Goal: Check status: Check status

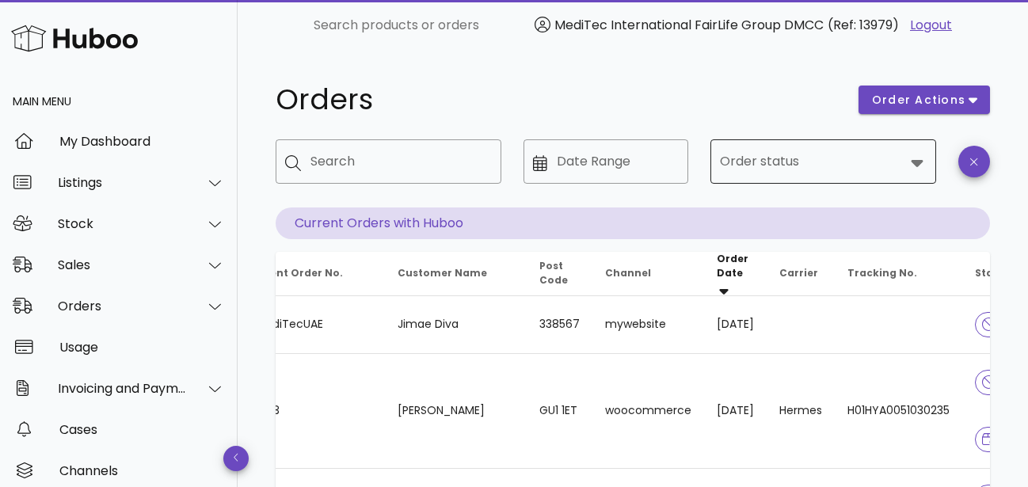
click at [828, 166] on input "Order status" at bounding box center [812, 161] width 185 height 25
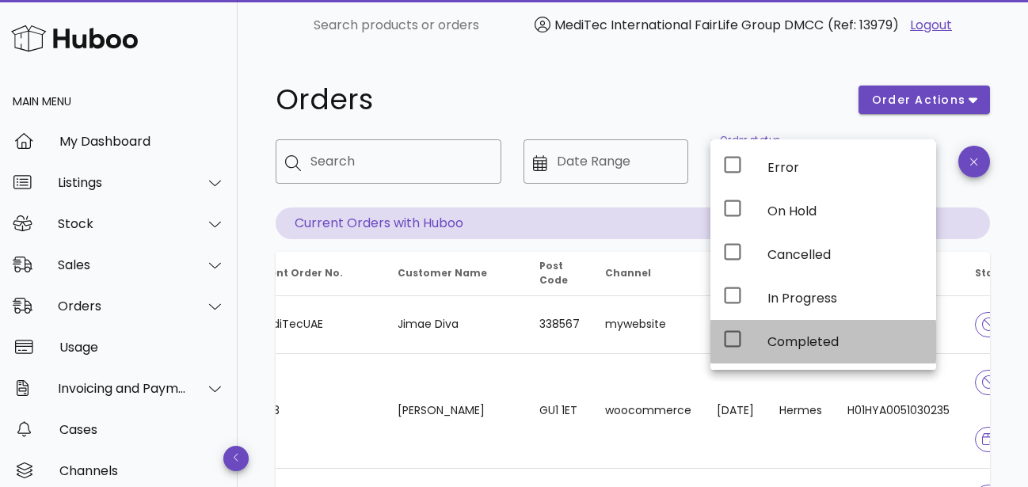
click at [790, 335] on div "Completed" at bounding box center [846, 341] width 156 height 15
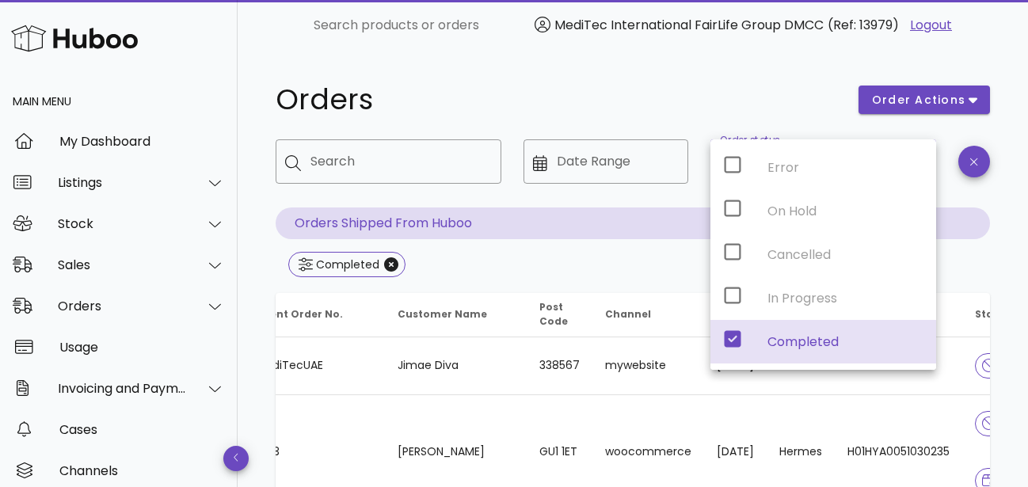
click at [960, 196] on div at bounding box center [974, 173] width 51 height 87
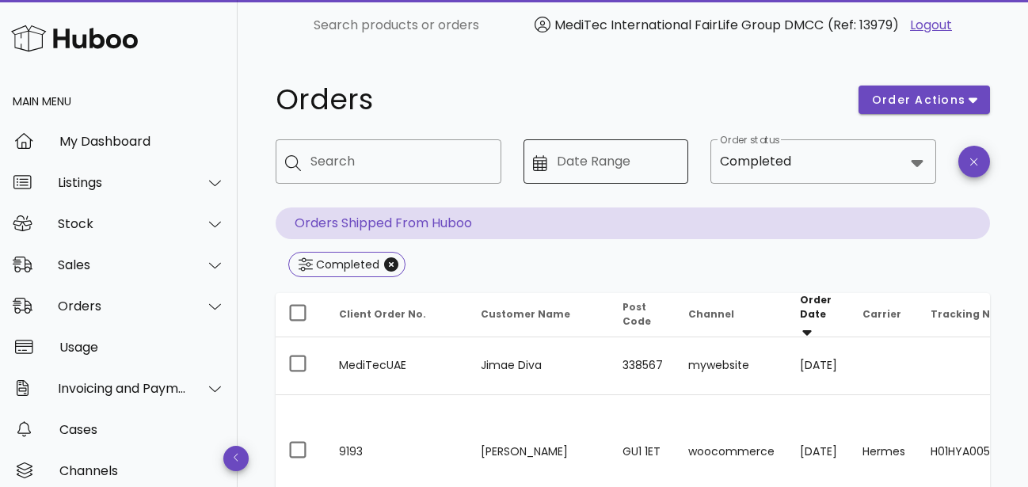
click at [602, 161] on input "Date Range" at bounding box center [618, 161] width 122 height 25
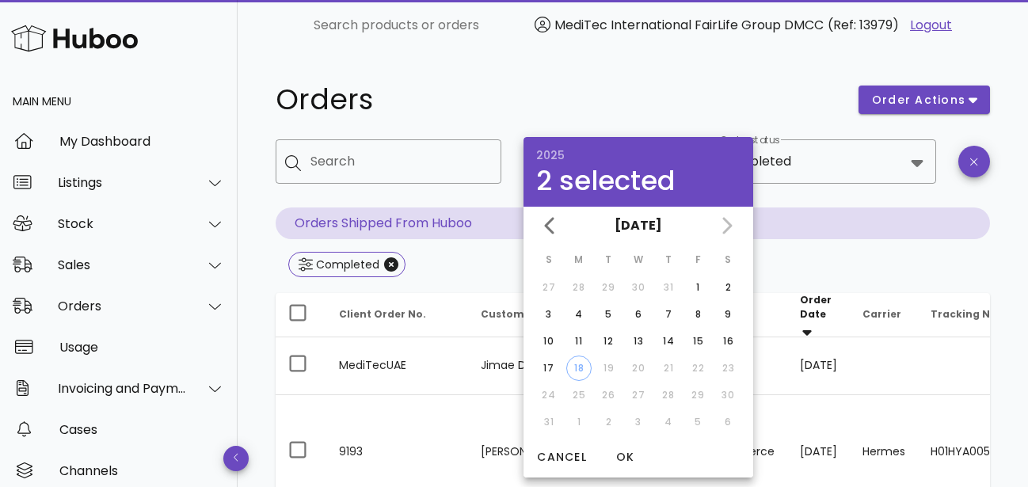
click at [502, 117] on div "Orders" at bounding box center [557, 100] width 583 height 48
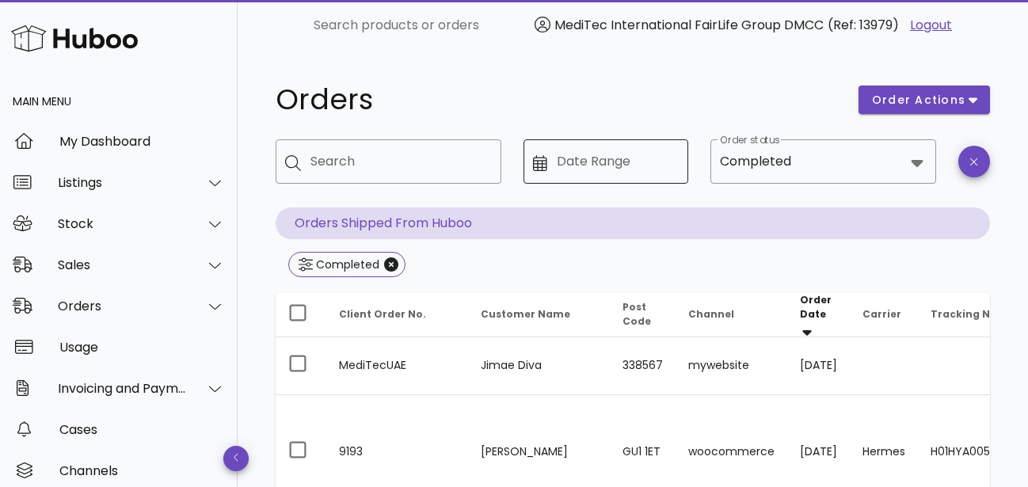
click at [607, 171] on input "Date Range" at bounding box center [618, 161] width 122 height 25
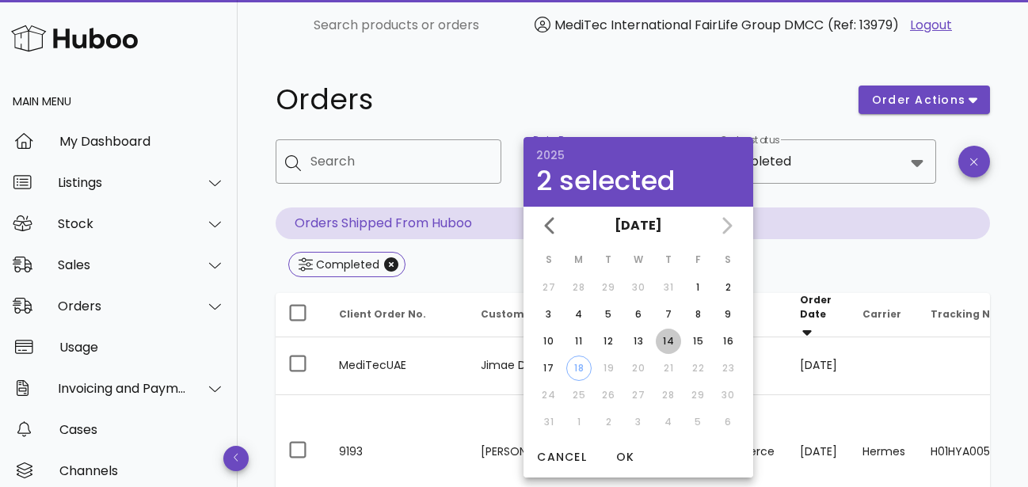
click at [670, 348] on div "14" at bounding box center [668, 341] width 25 height 14
click at [864, 205] on div "​ Order status Completed" at bounding box center [824, 173] width 226 height 68
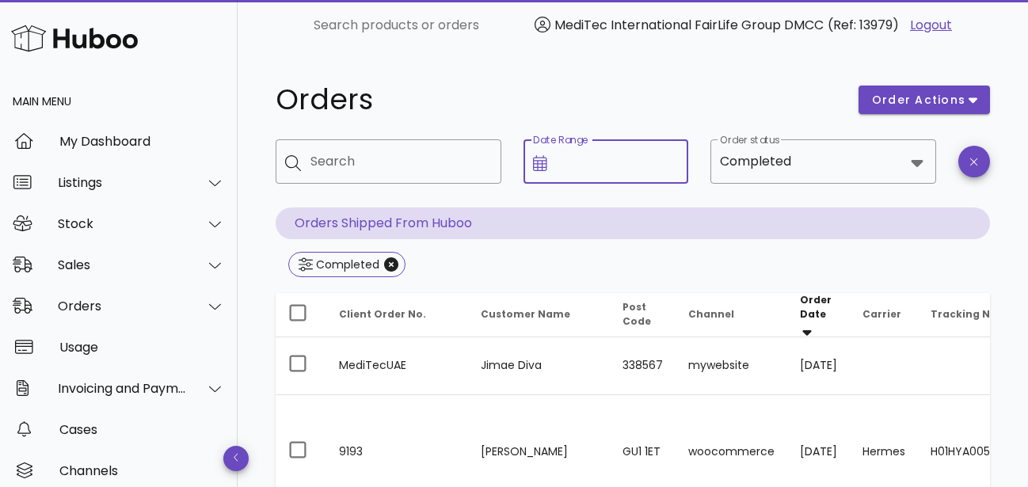
click at [620, 164] on input "Date Range" at bounding box center [618, 161] width 122 height 25
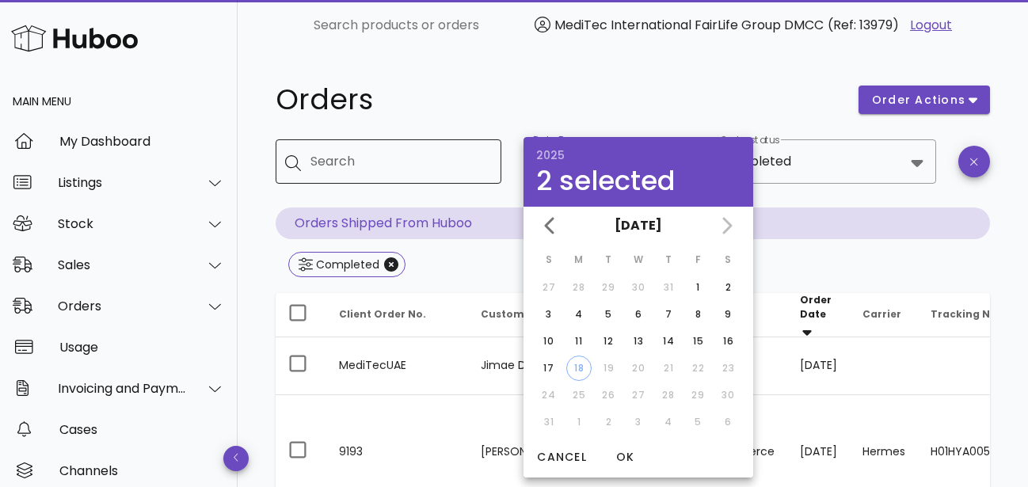
click at [444, 183] on div "Search" at bounding box center [400, 161] width 178 height 44
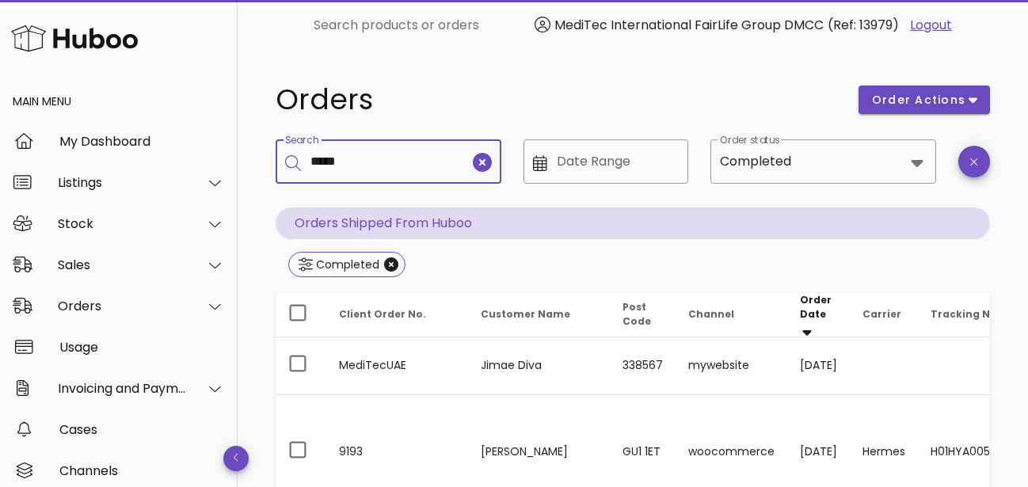
type input "*****"
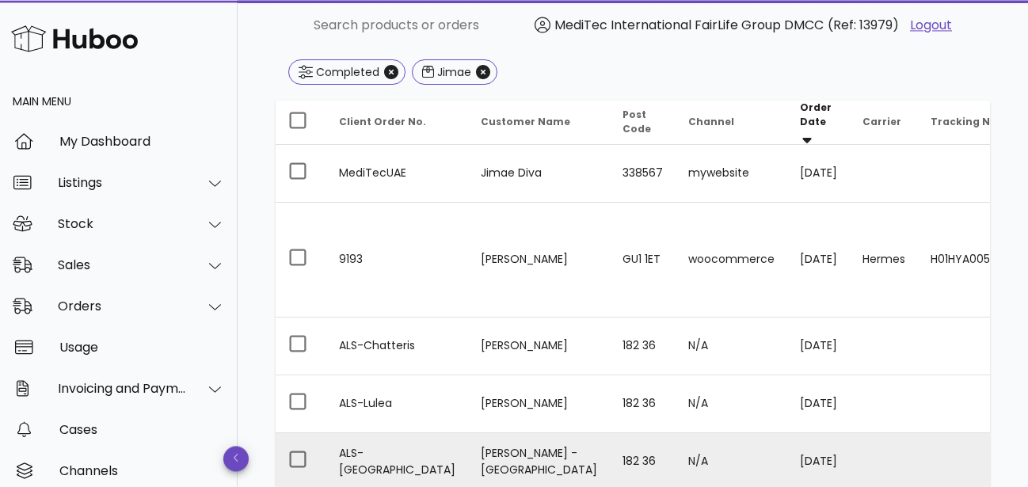
scroll to position [81, 0]
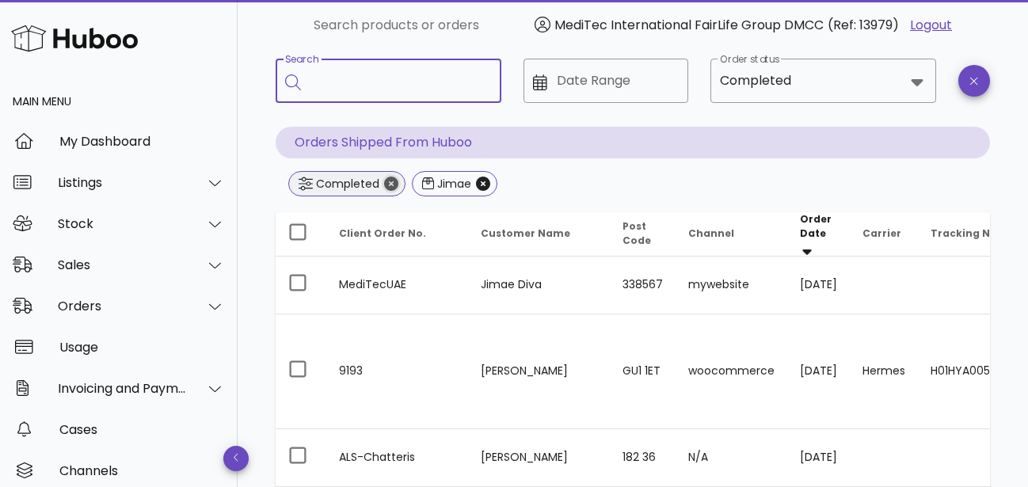
click at [388, 185] on icon "Close" at bounding box center [391, 184] width 14 height 14
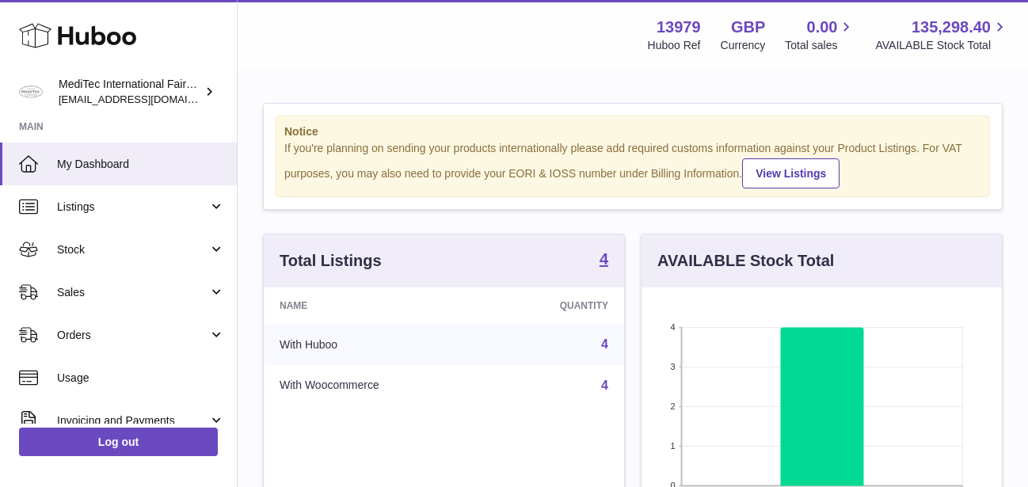
scroll to position [247, 360]
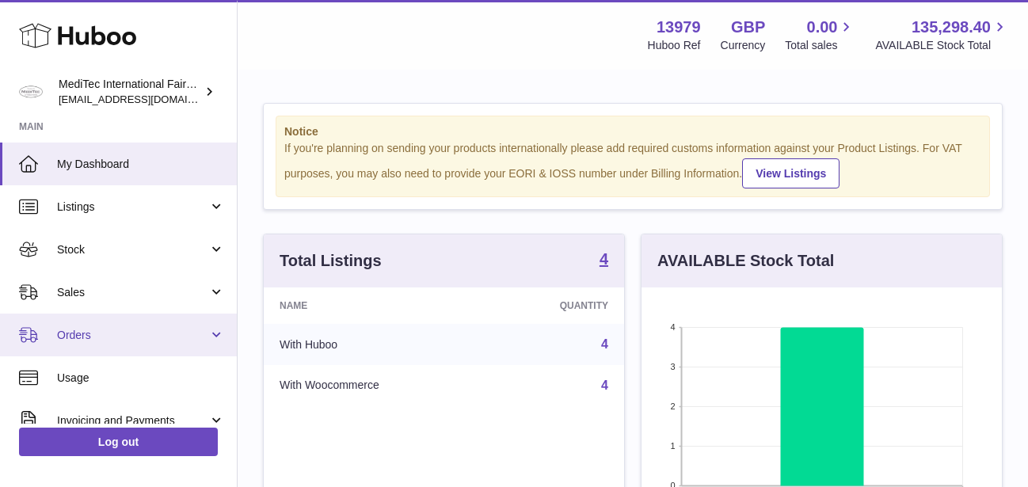
click at [100, 340] on span "Orders" at bounding box center [132, 335] width 151 height 15
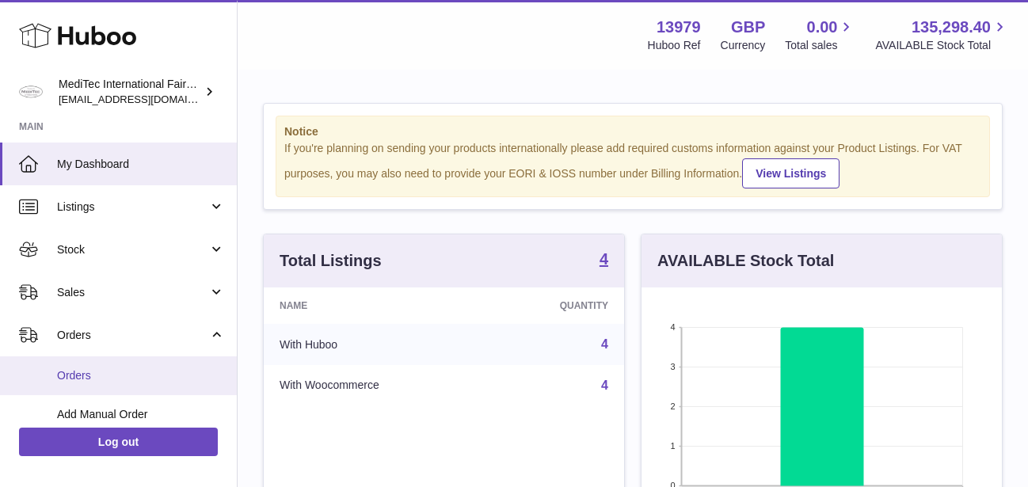
click at [63, 371] on span "Orders" at bounding box center [141, 375] width 168 height 15
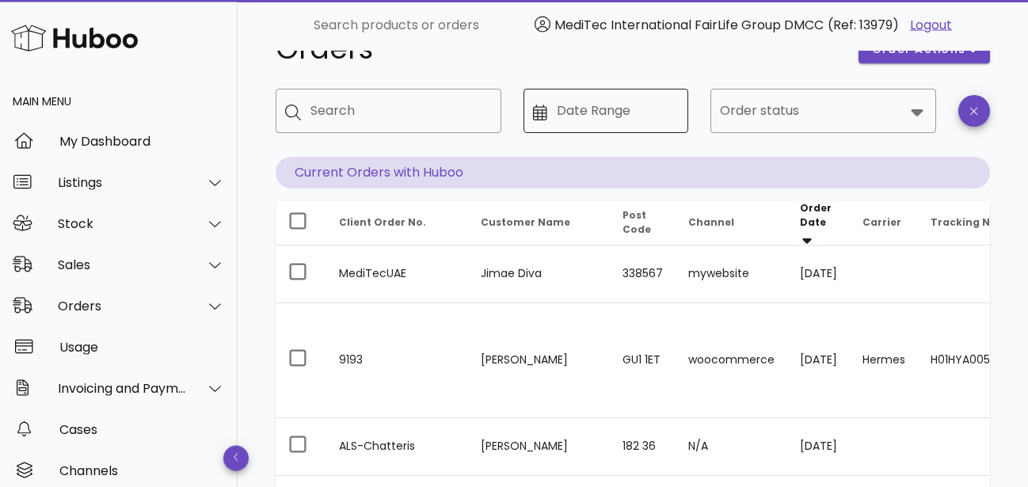
scroll to position [81, 0]
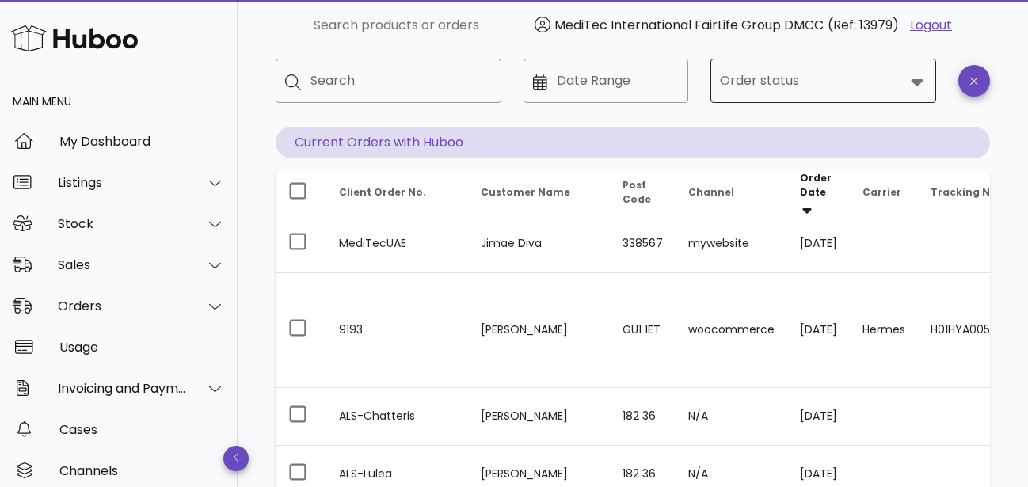
click at [772, 79] on input "Order status" at bounding box center [812, 80] width 185 height 25
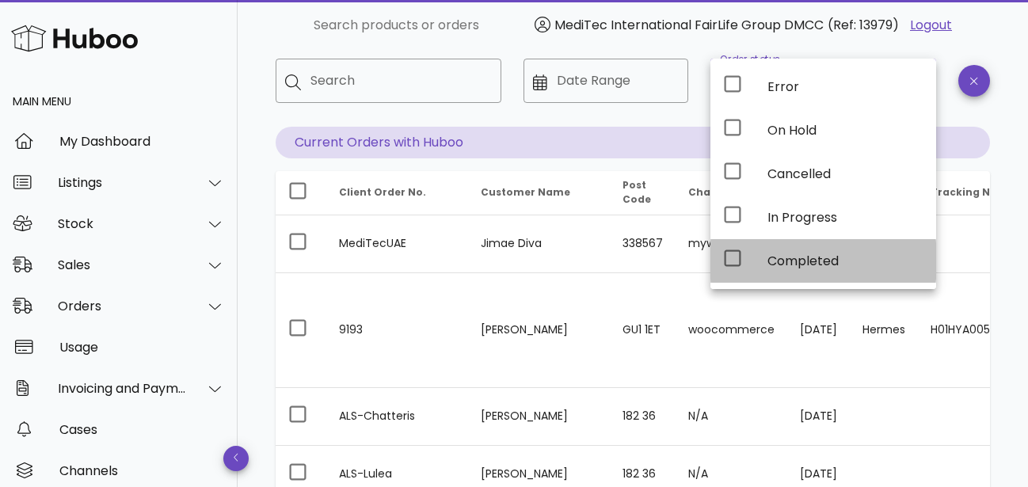
click at [788, 252] on div "Completed" at bounding box center [846, 261] width 156 height 34
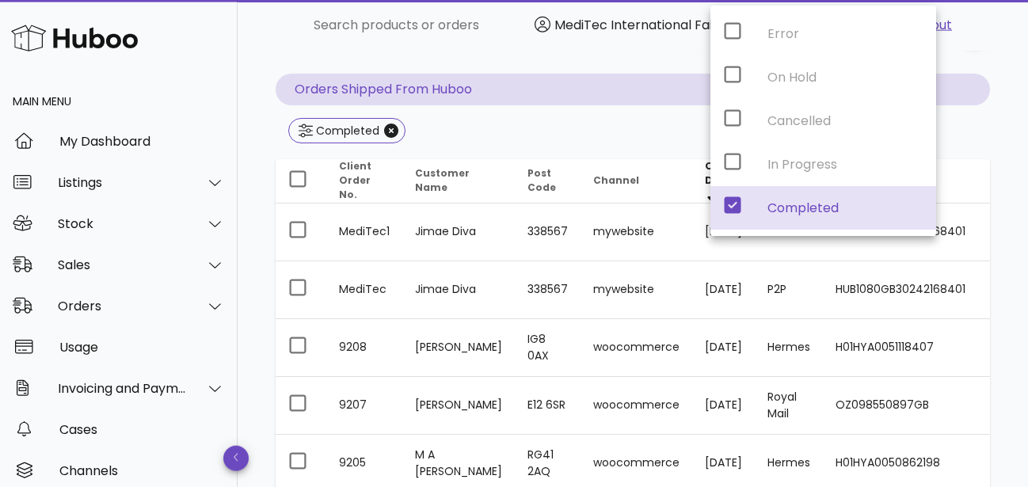
scroll to position [136, 0]
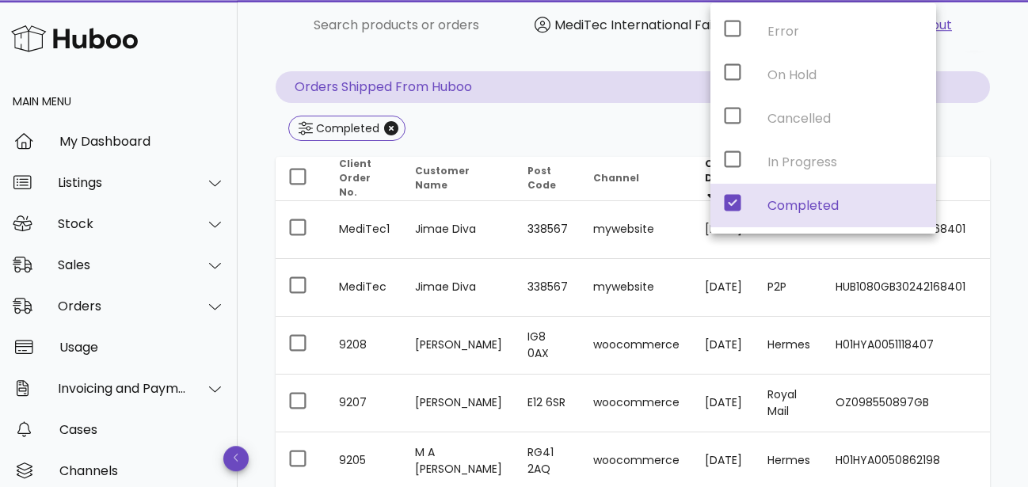
click at [261, 212] on div "Orders order actions ​ Search ​ Date Range ​ Order status Completed Orders Ship…" at bounding box center [633, 462] width 791 height 1097
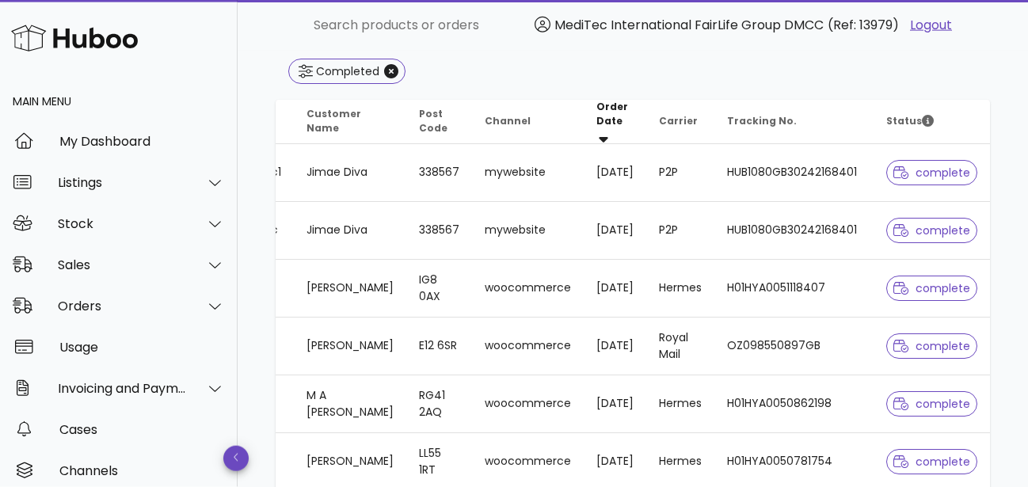
scroll to position [177, 0]
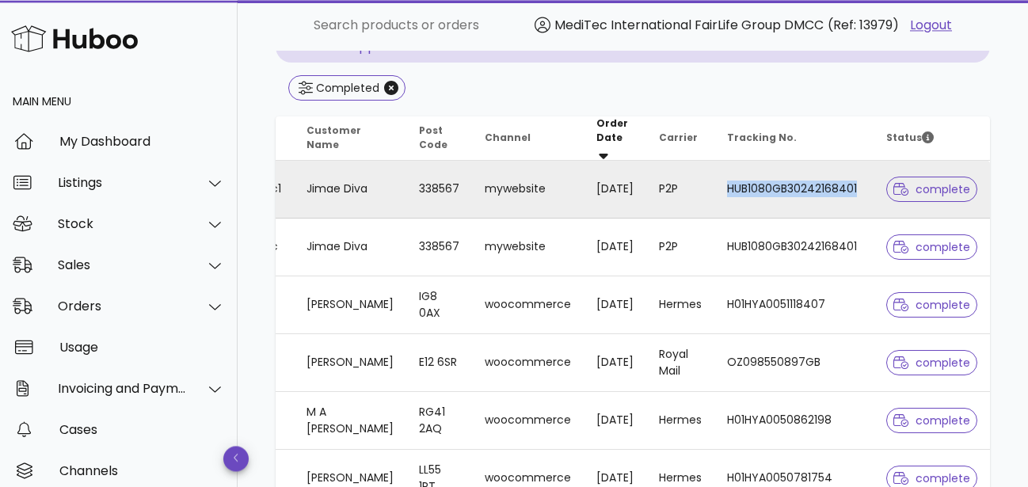
drag, startPoint x: 864, startPoint y: 184, endPoint x: 731, endPoint y: 182, distance: 132.3
click at [731, 182] on td "HUB1080GB30242168401" at bounding box center [794, 190] width 159 height 58
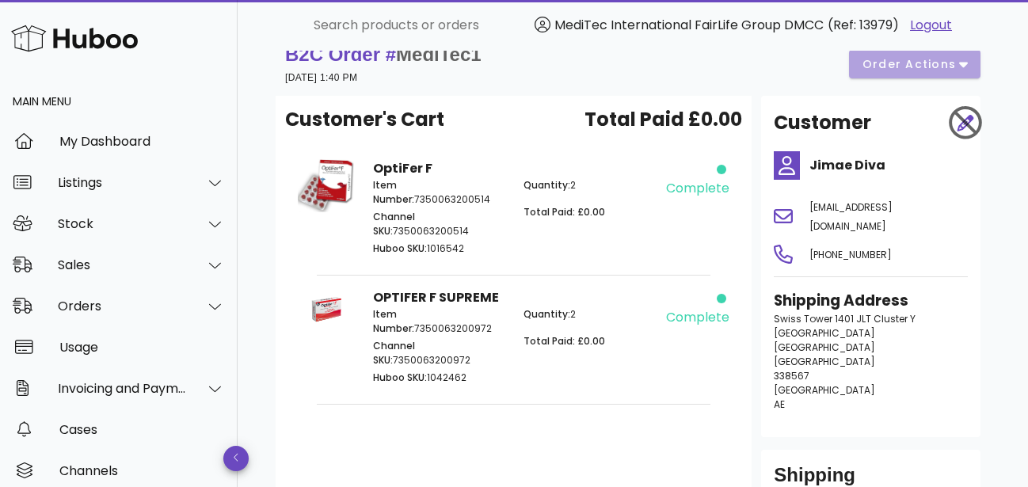
scroll to position [246, 0]
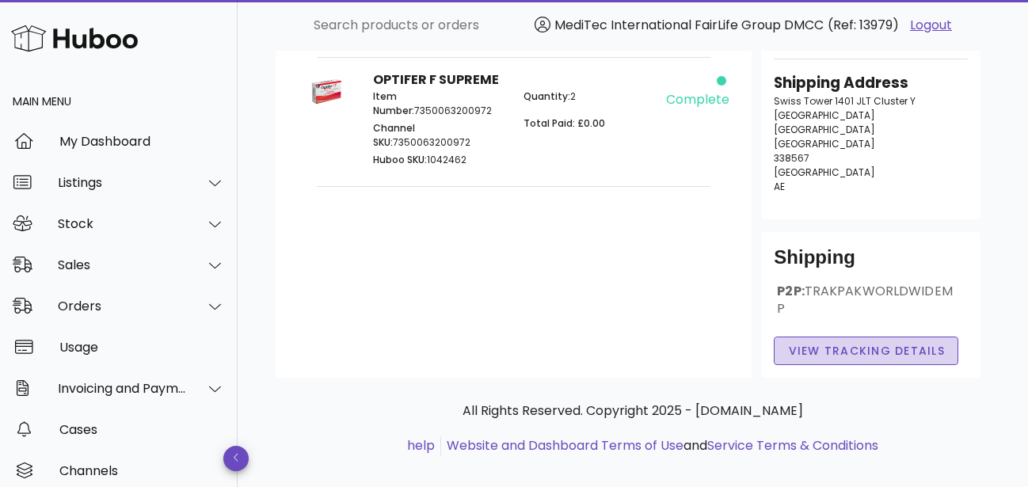
click at [894, 343] on span "View Tracking details" at bounding box center [867, 351] width 158 height 17
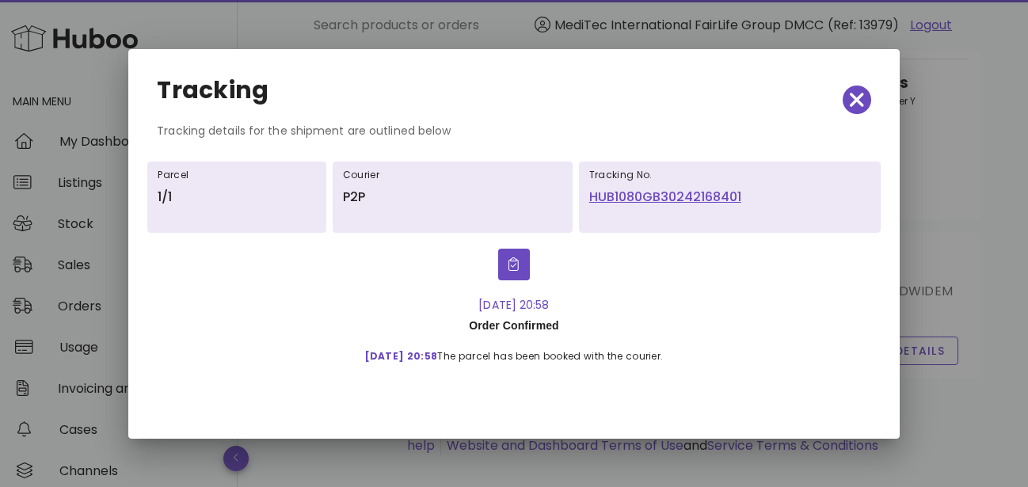
click at [681, 200] on link "HUB1080GB30242168401" at bounding box center [729, 197] width 281 height 19
click at [856, 97] on icon "button" at bounding box center [857, 100] width 14 height 14
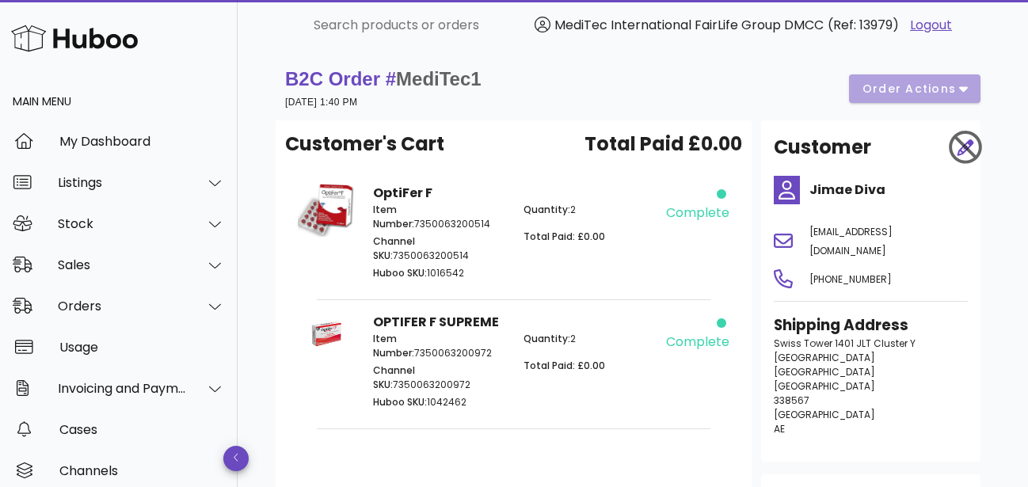
scroll to position [0, 0]
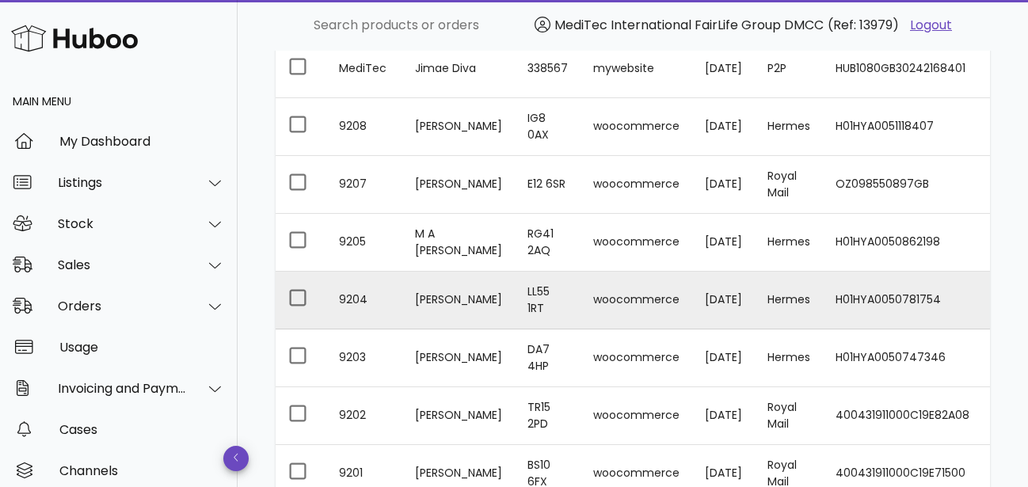
scroll to position [113, 0]
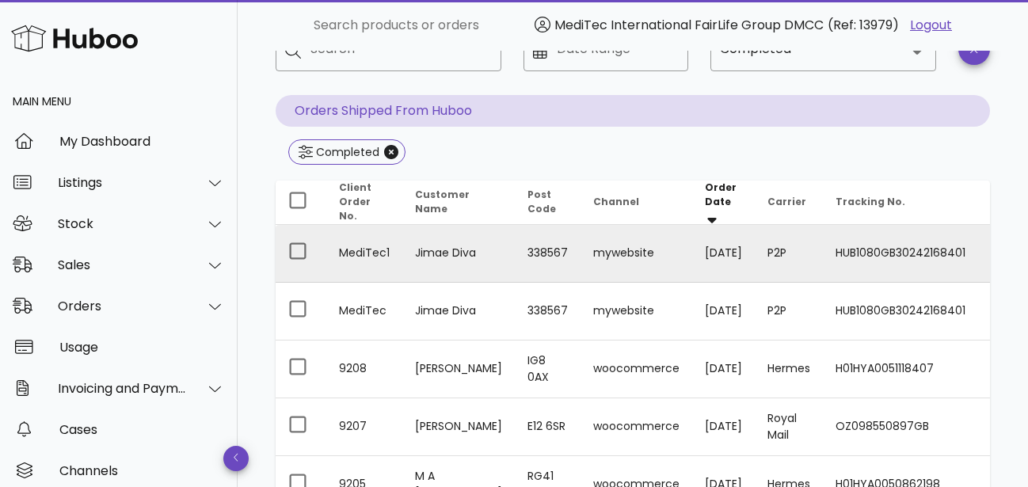
click at [917, 255] on td "HUB1080GB30242168401" at bounding box center [902, 254] width 159 height 58
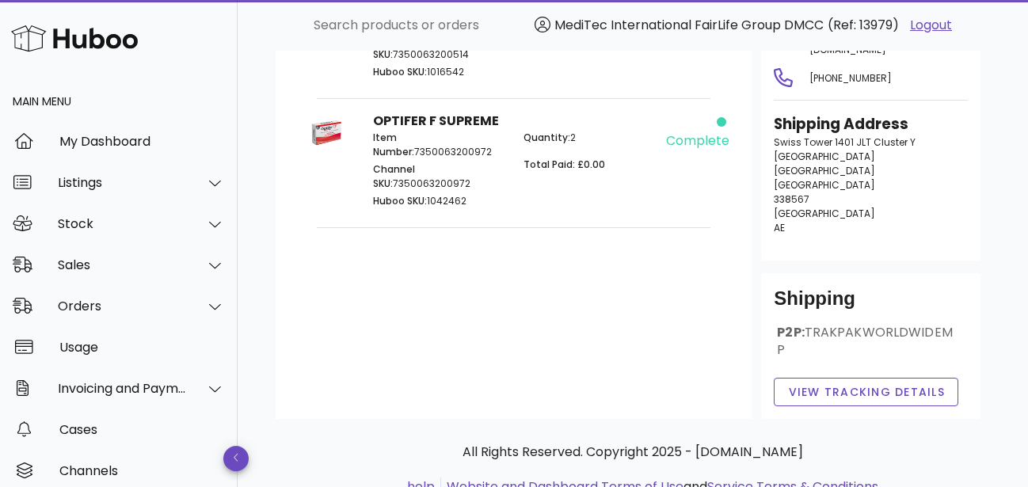
scroll to position [246, 0]
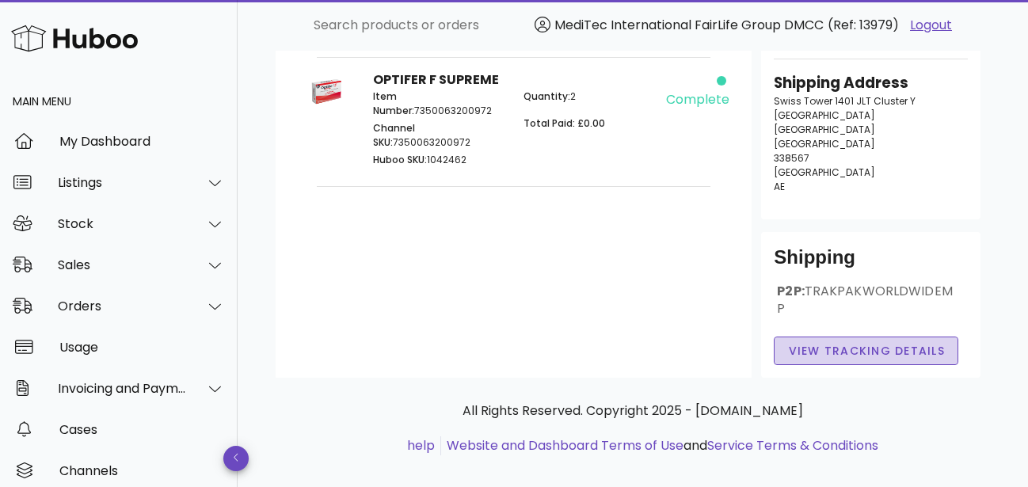
click at [887, 343] on span "View Tracking details" at bounding box center [867, 351] width 158 height 17
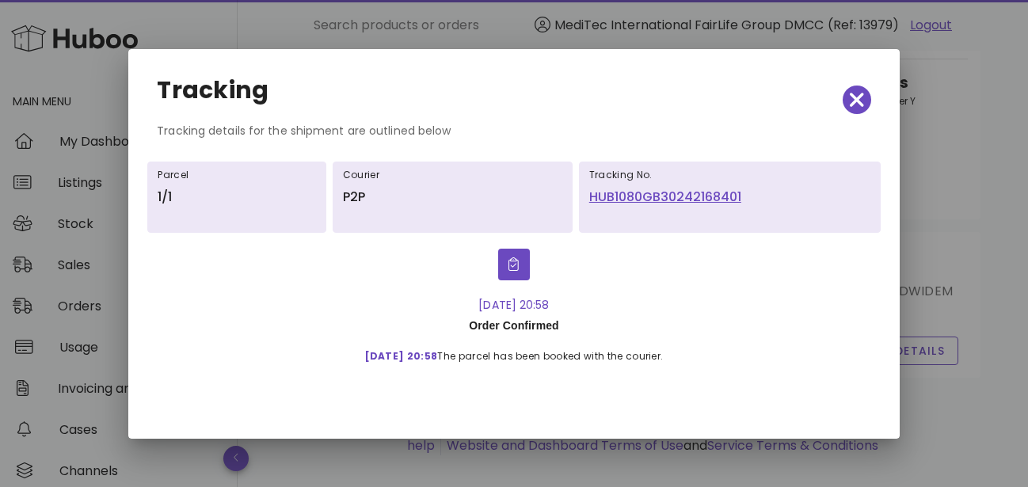
click at [673, 200] on link "HUB1080GB30242168401" at bounding box center [729, 197] width 281 height 19
click at [863, 109] on icon "button" at bounding box center [857, 100] width 14 height 22
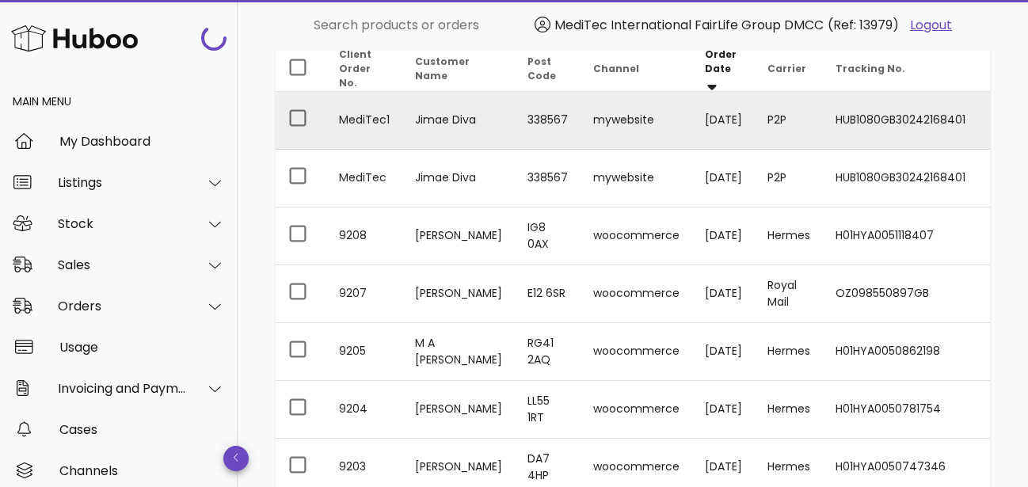
scroll to position [113, 0]
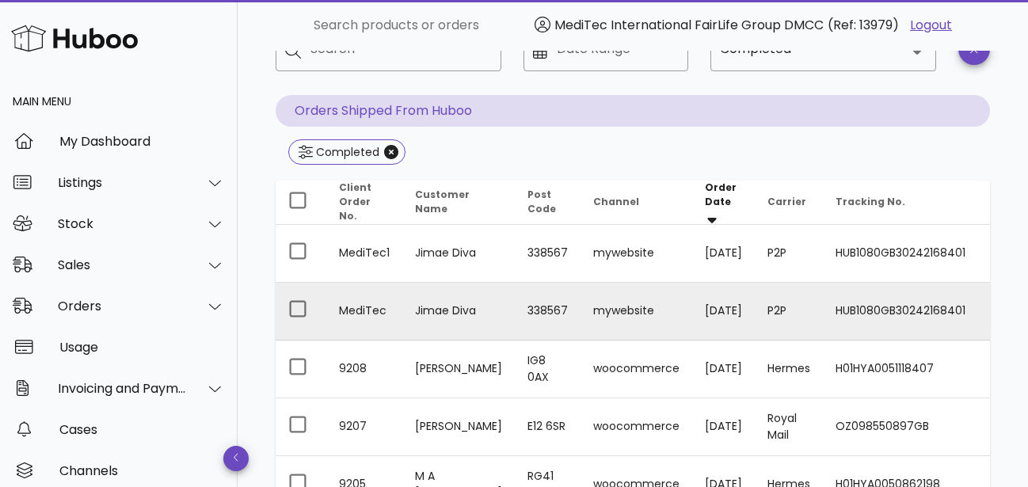
click at [877, 309] on td "HUB1080GB30242168401" at bounding box center [902, 312] width 159 height 58
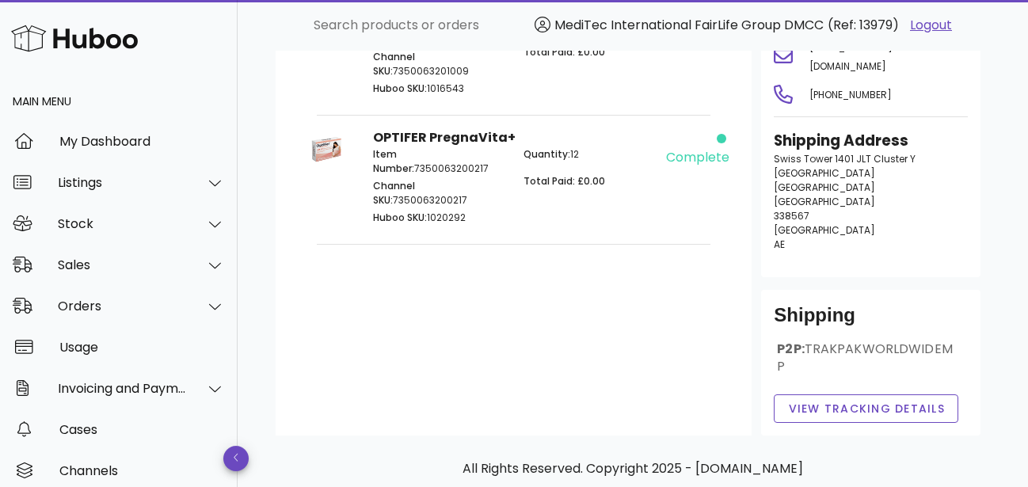
scroll to position [246, 0]
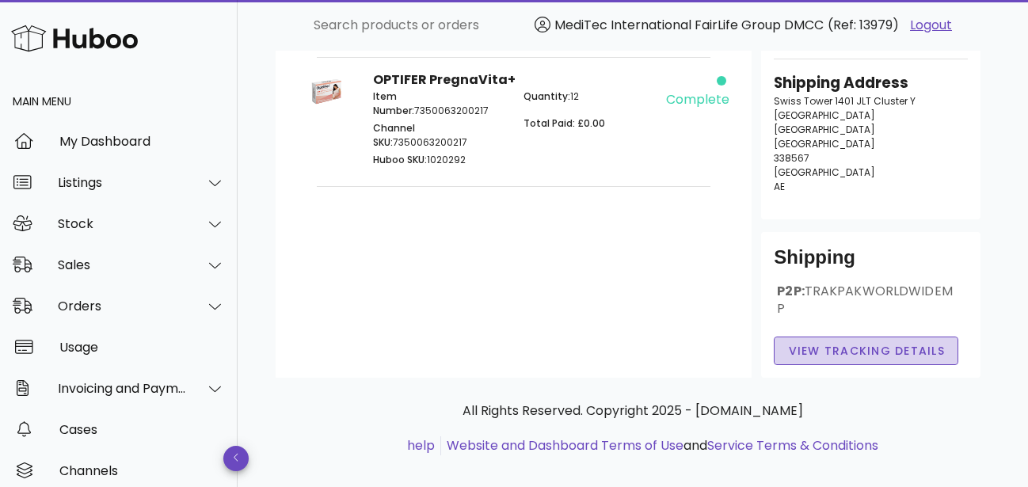
click at [864, 343] on span "View Tracking details" at bounding box center [867, 351] width 158 height 17
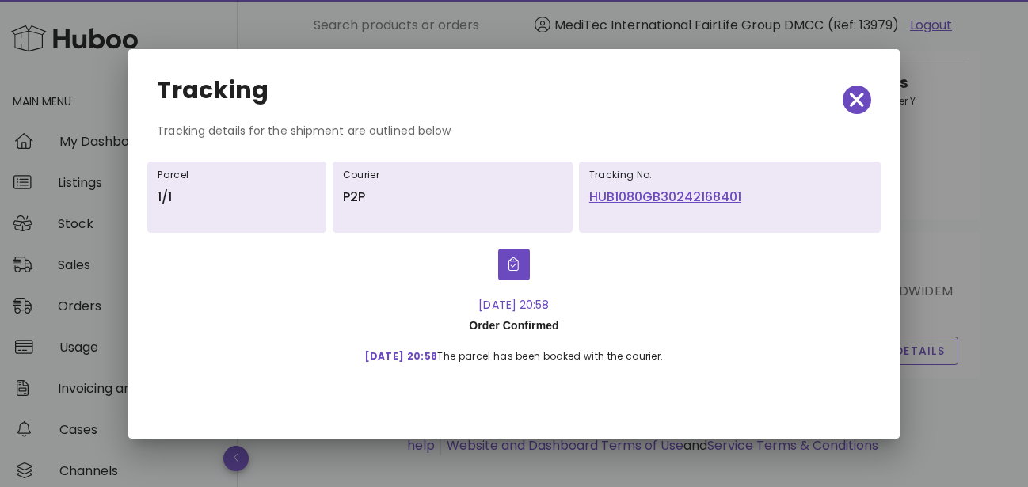
click at [650, 199] on link "HUB1080GB30242168401" at bounding box center [729, 197] width 281 height 19
click at [847, 94] on span "button" at bounding box center [857, 100] width 29 height 22
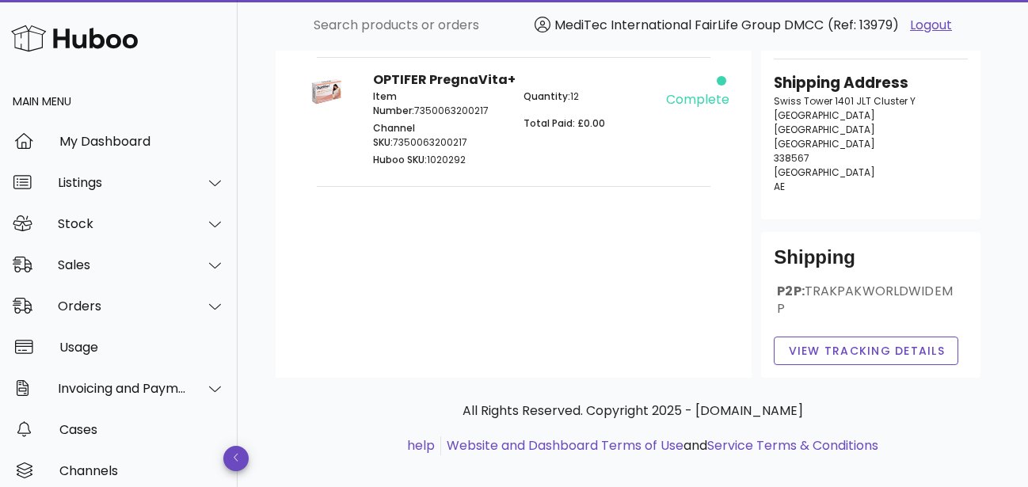
scroll to position [3, 0]
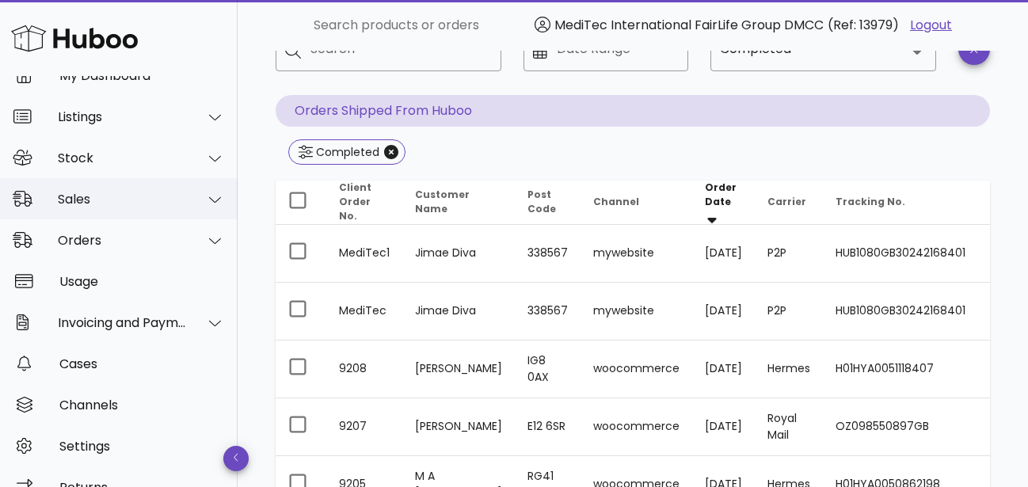
scroll to position [93, 0]
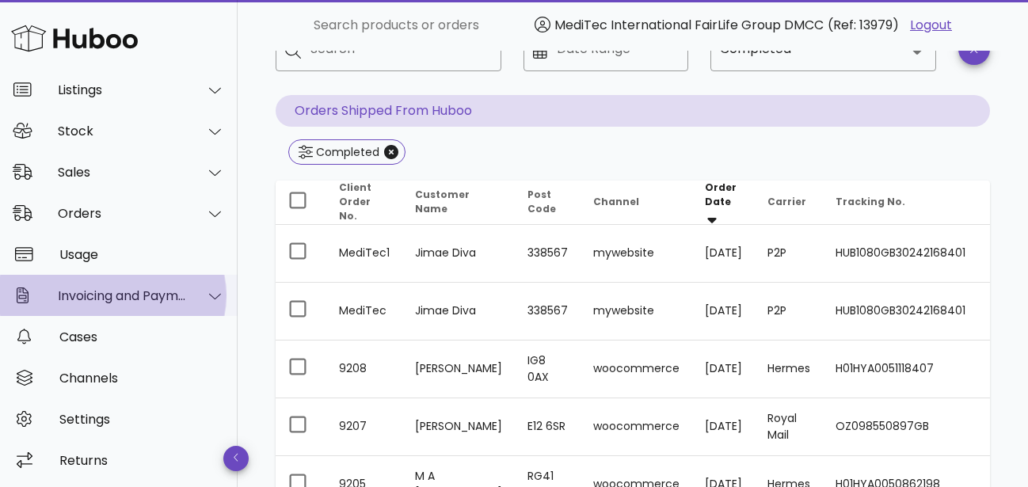
click at [147, 297] on div "Invoicing and Payments" at bounding box center [122, 295] width 129 height 15
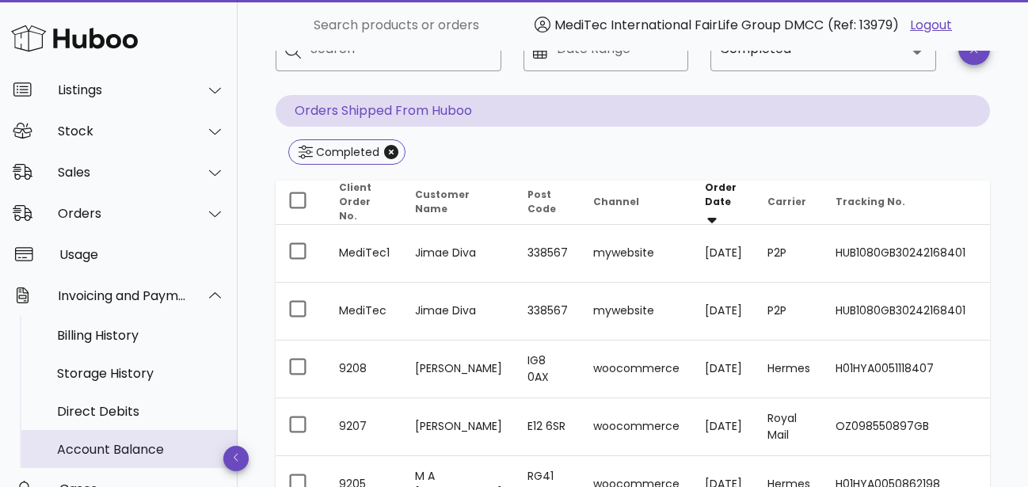
click at [97, 447] on div "Account Balance" at bounding box center [141, 449] width 168 height 15
